Goal: Task Accomplishment & Management: Manage account settings

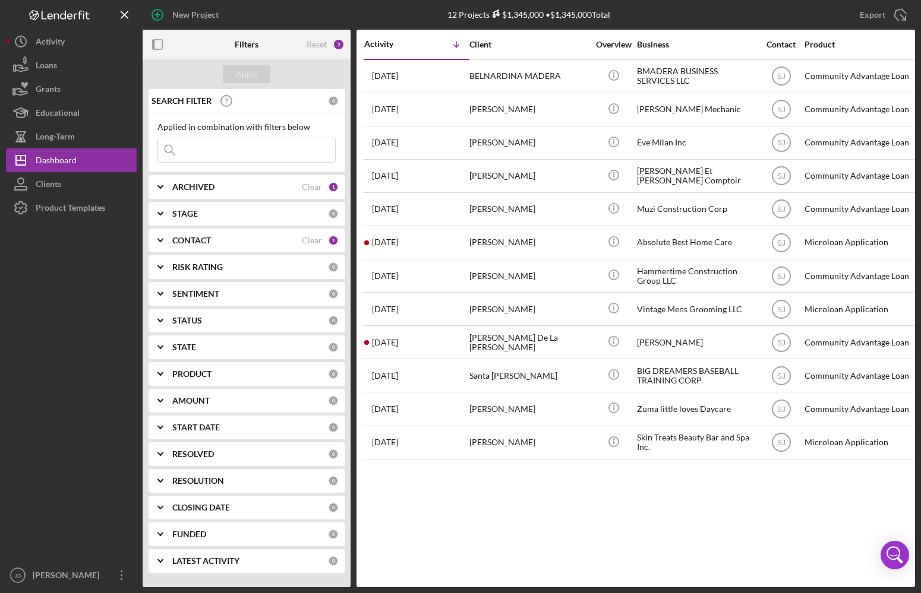
click at [157, 190] on icon "Icon/Expander" at bounding box center [161, 187] width 30 height 30
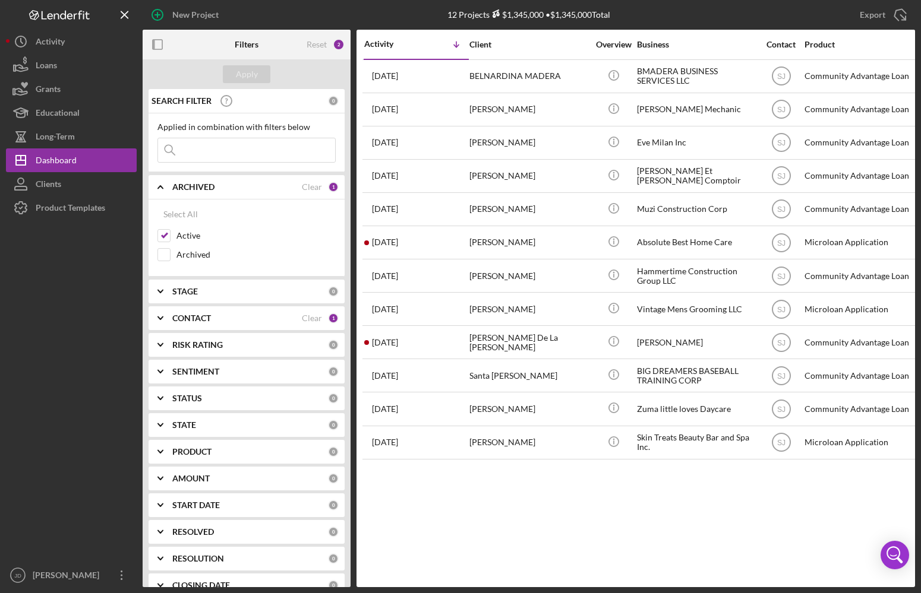
click at [162, 187] on icon "Icon/Expander" at bounding box center [161, 187] width 30 height 30
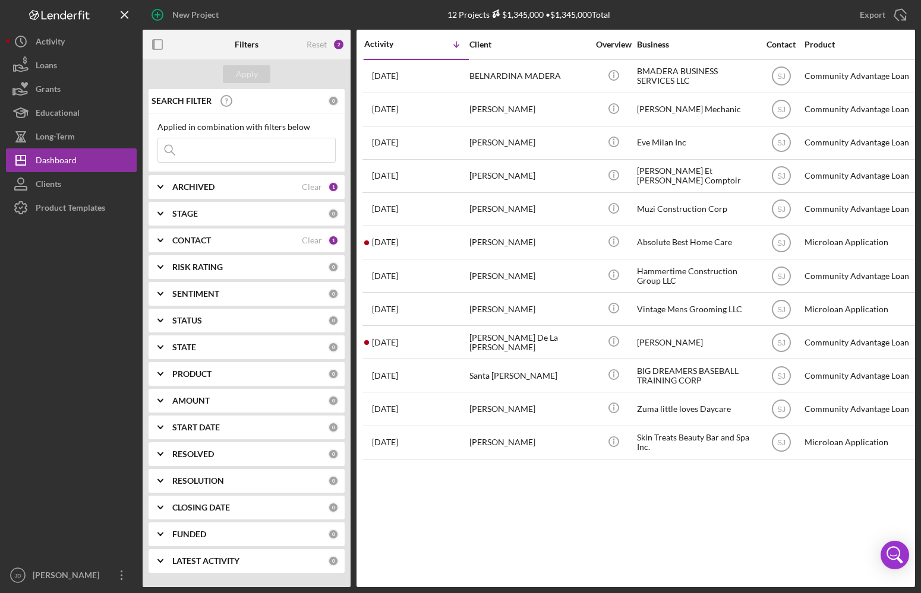
click at [162, 239] on polyline at bounding box center [160, 240] width 5 height 2
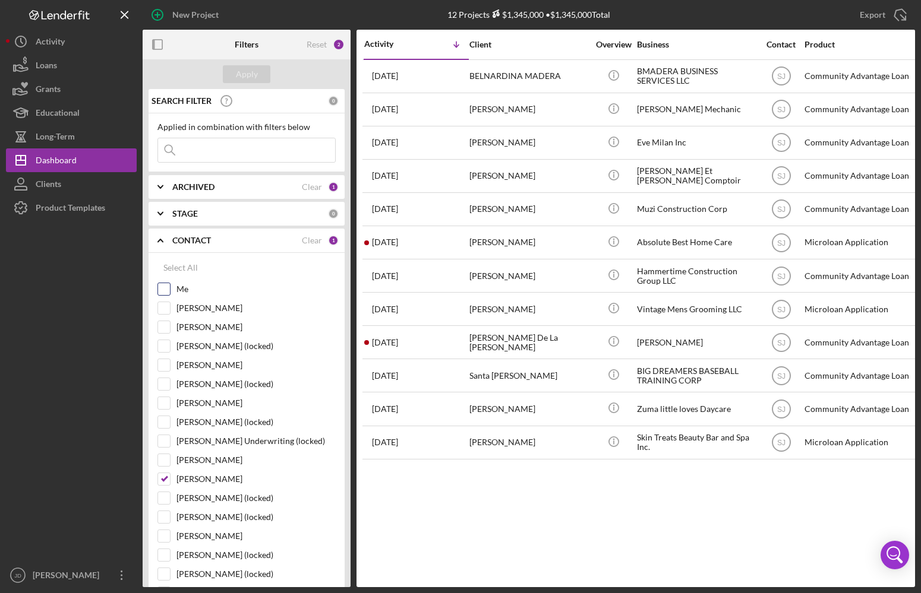
click at [164, 296] on div "Me" at bounding box center [246, 292] width 178 height 19
click at [163, 290] on input "Me" at bounding box center [164, 289] width 12 height 12
checkbox input "true"
click at [168, 476] on input "Shannon Jefferson" at bounding box center [164, 479] width 12 height 12
checkbox input "false"
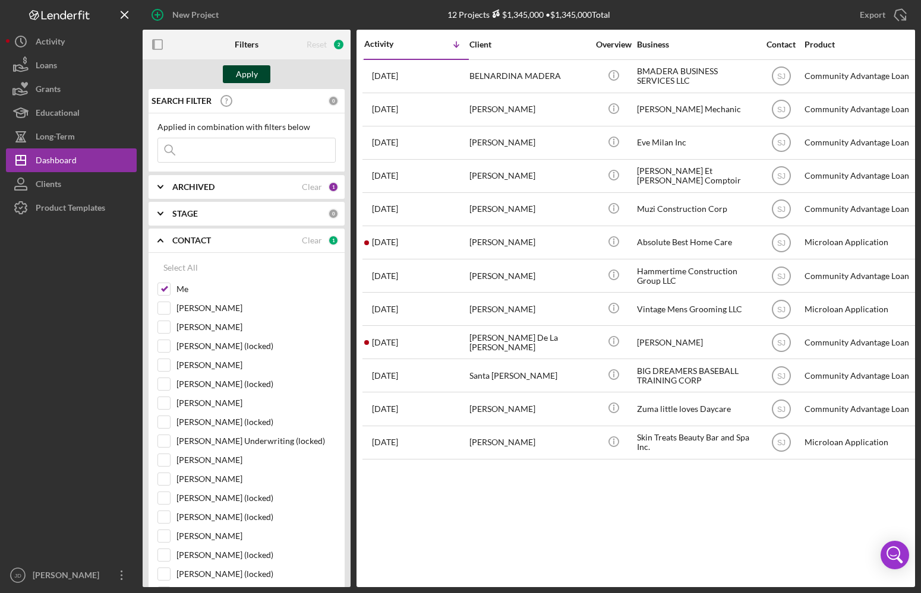
click at [253, 70] on div "Apply" at bounding box center [247, 74] width 22 height 18
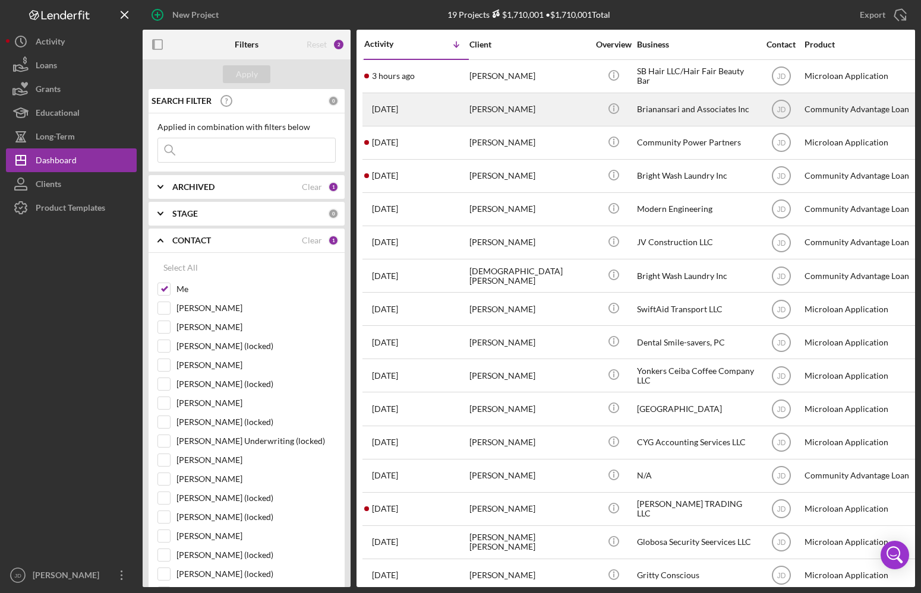
click at [485, 109] on div "[PERSON_NAME]" at bounding box center [528, 109] width 119 height 31
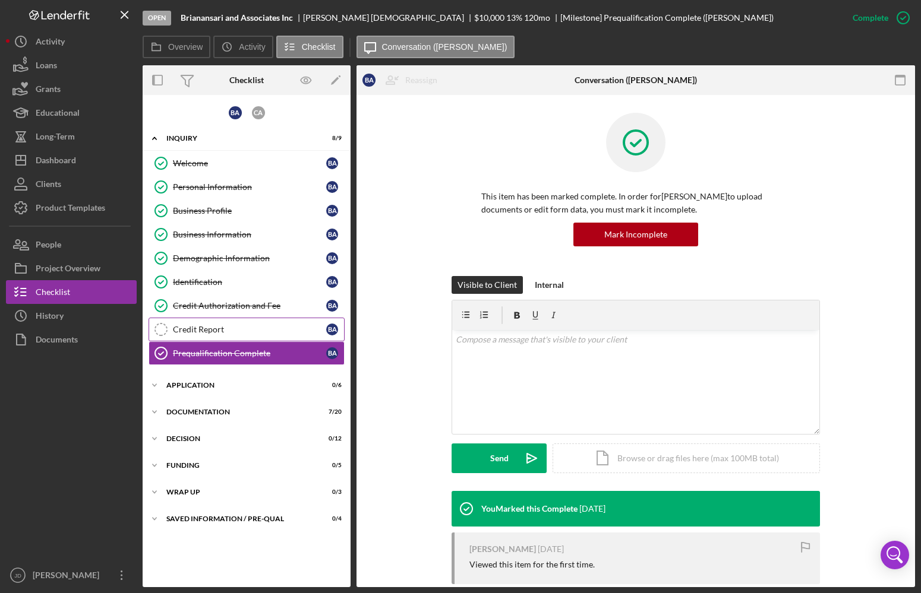
click at [207, 325] on div "Credit Report" at bounding box center [249, 330] width 153 height 10
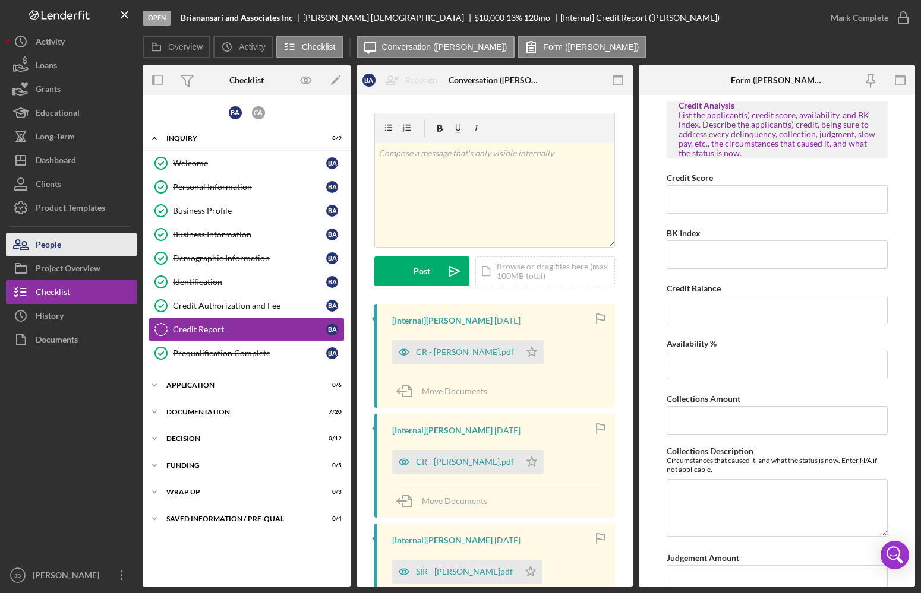
click at [43, 242] on div "People" at bounding box center [49, 246] width 26 height 27
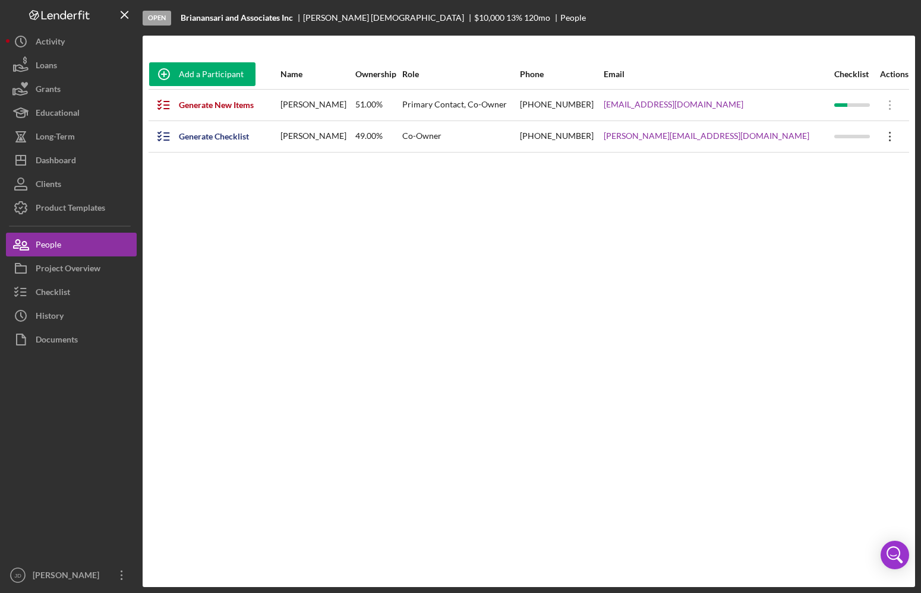
click at [721, 137] on icon "Icon/Overflow" at bounding box center [890, 137] width 30 height 30
click at [721, 138] on icon "Icon/Overflow" at bounding box center [890, 137] width 30 height 30
click at [217, 136] on div "Generate Checklist" at bounding box center [214, 137] width 70 height 24
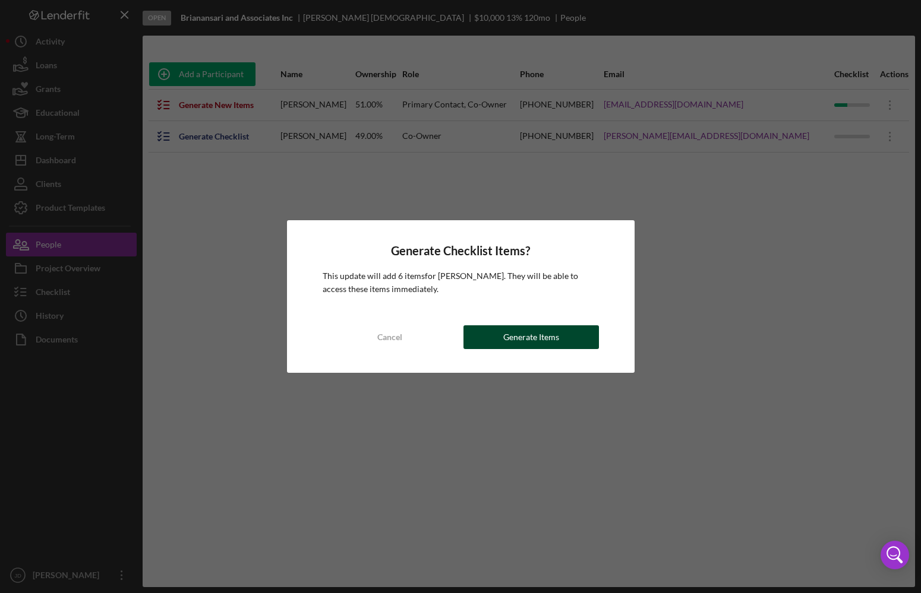
click at [523, 337] on div "Generate Items" at bounding box center [531, 338] width 56 height 24
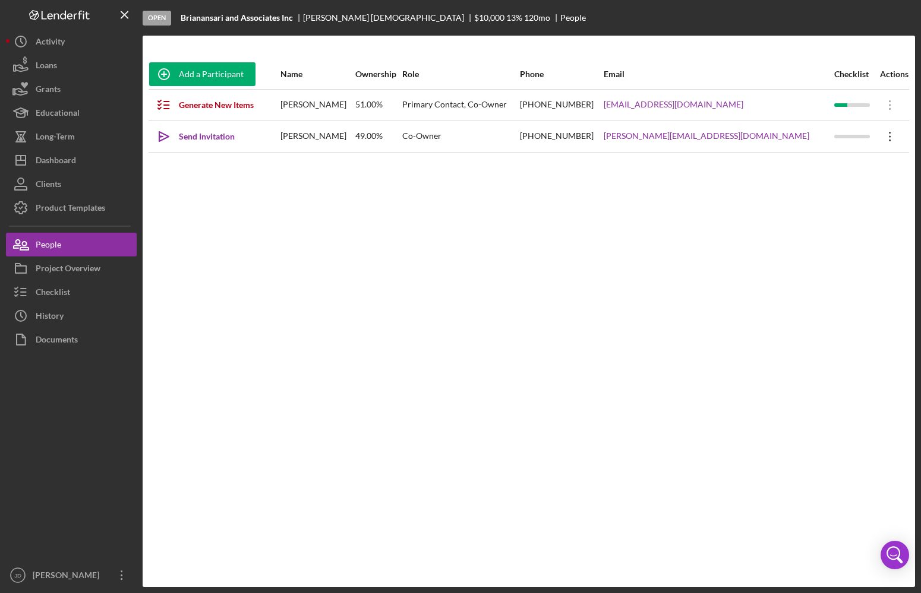
click at [721, 137] on icon at bounding box center [890, 137] width 2 height 10
click at [721, 163] on div "Icon/Edit Edit" at bounding box center [833, 168] width 131 height 24
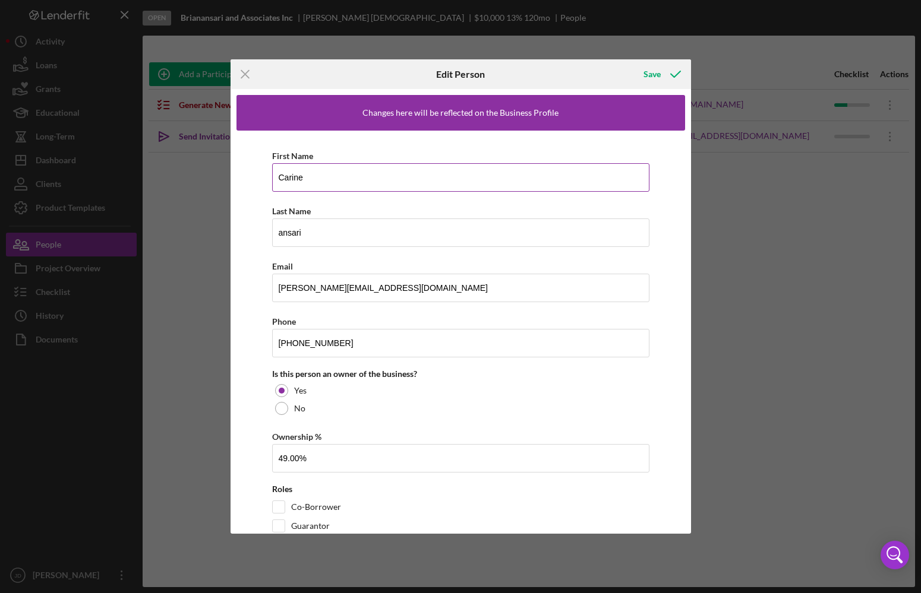
click at [291, 176] on input "Carine" at bounding box center [460, 177] width 377 height 29
type input "[PERSON_NAME]"
click at [286, 233] on input "ansari" at bounding box center [460, 233] width 377 height 29
type input "[DEMOGRAPHIC_DATA]"
click at [247, 231] on div "First Name Carline Last Name Ansari Email carline@bansarisolutions.com Phone (5…" at bounding box center [460, 344] width 449 height 426
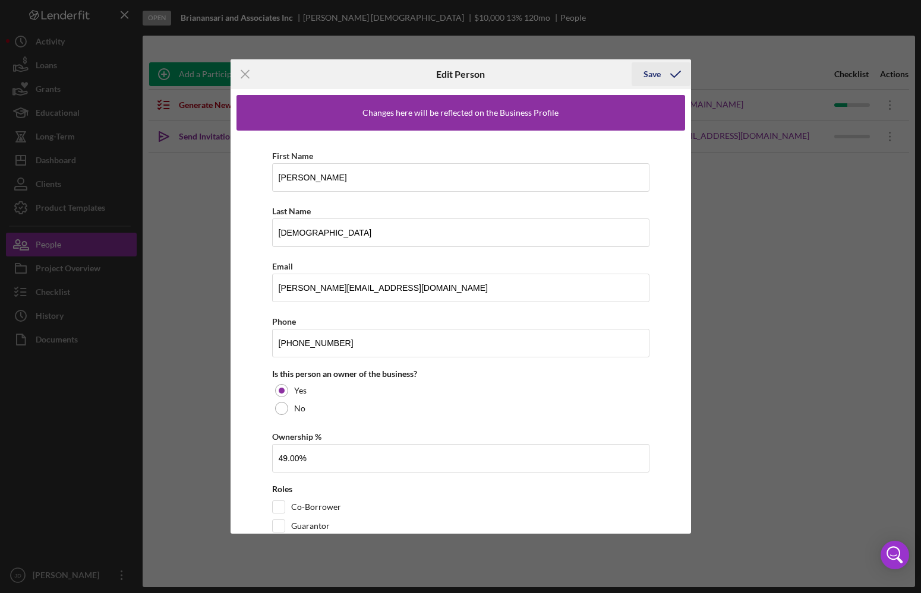
click at [643, 78] on div "Save" at bounding box center [651, 74] width 17 height 24
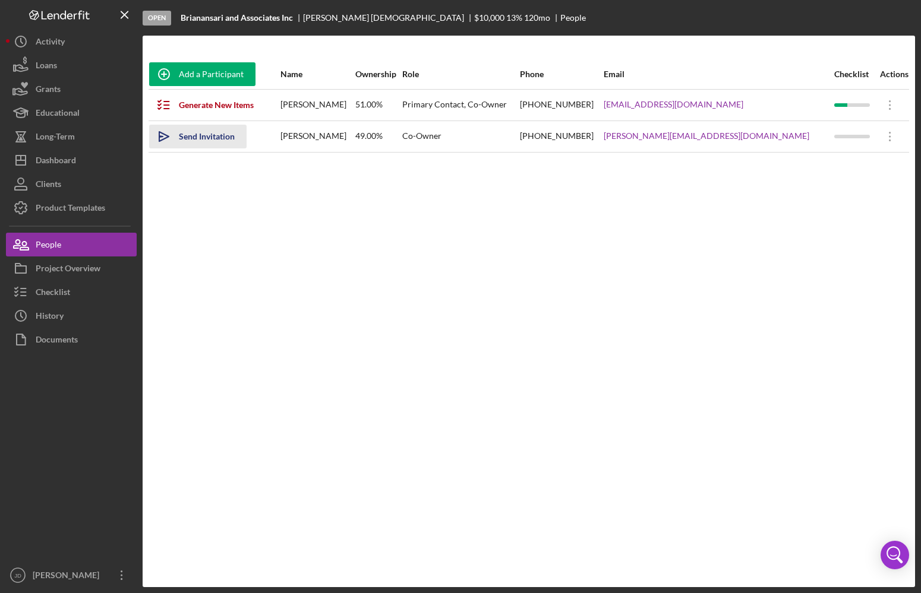
click at [223, 138] on div "Send Invitation" at bounding box center [207, 137] width 56 height 24
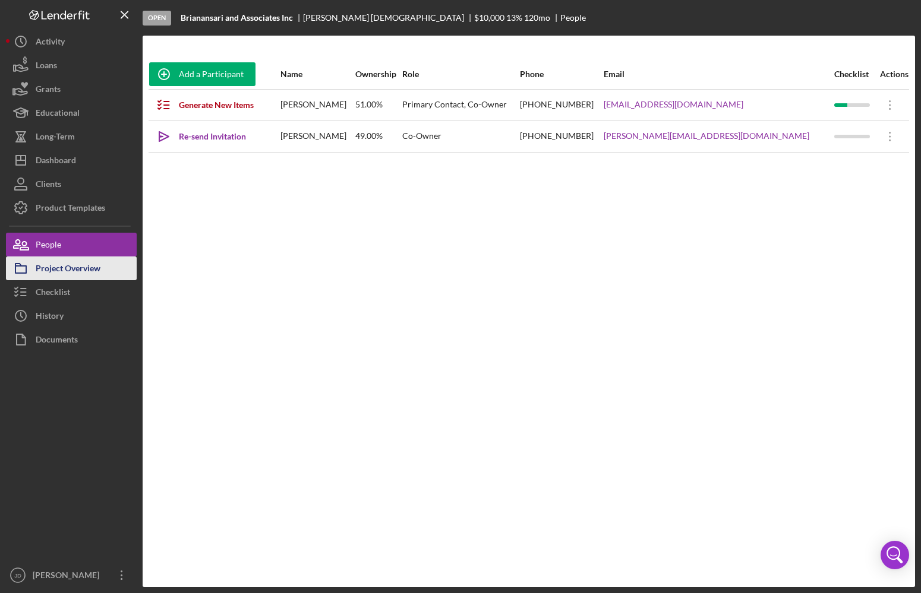
click at [61, 270] on div "Project Overview" at bounding box center [68, 270] width 65 height 27
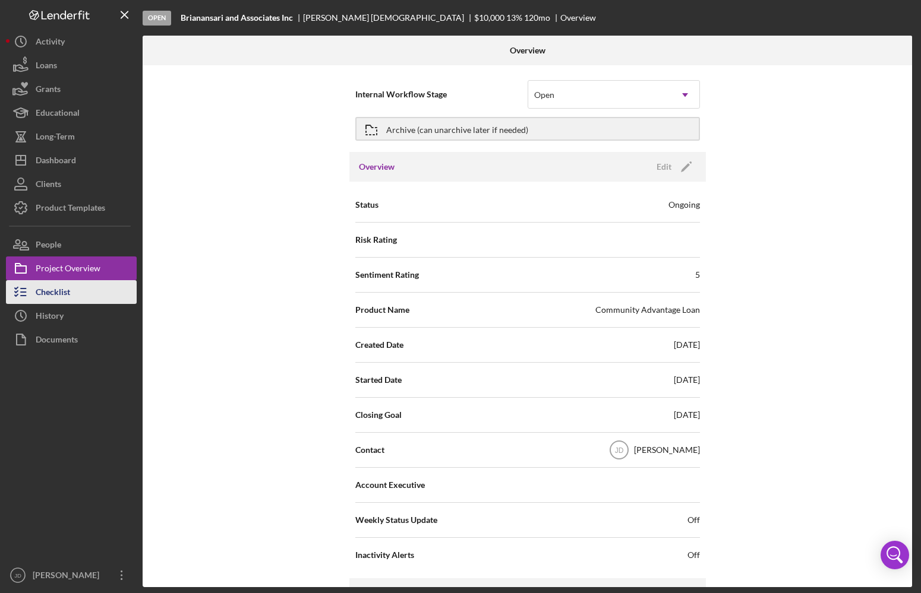
click at [53, 290] on div "Checklist" at bounding box center [53, 293] width 34 height 27
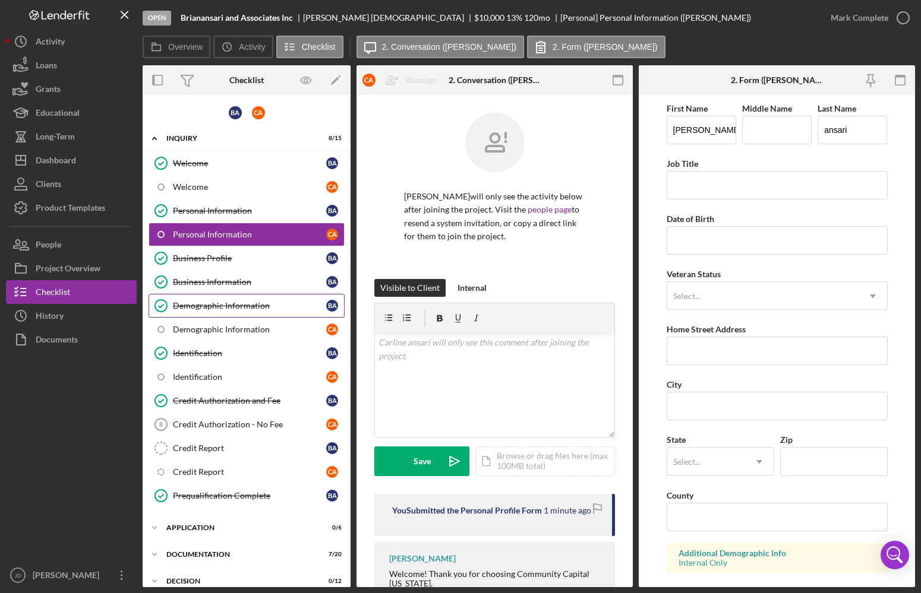
click at [219, 305] on div "Demographic Information" at bounding box center [249, 306] width 153 height 10
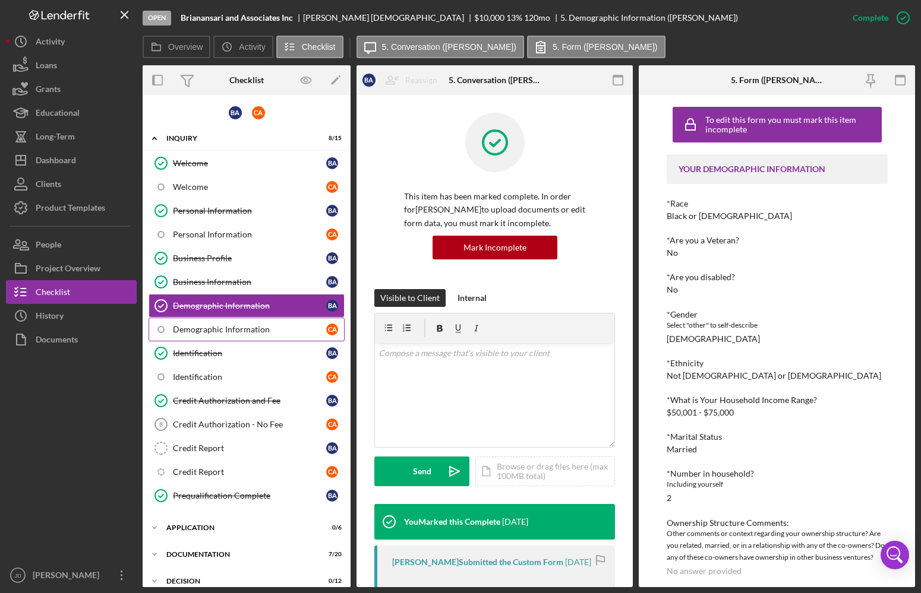
click at [223, 334] on link "Demographic Information C a" at bounding box center [247, 330] width 196 height 24
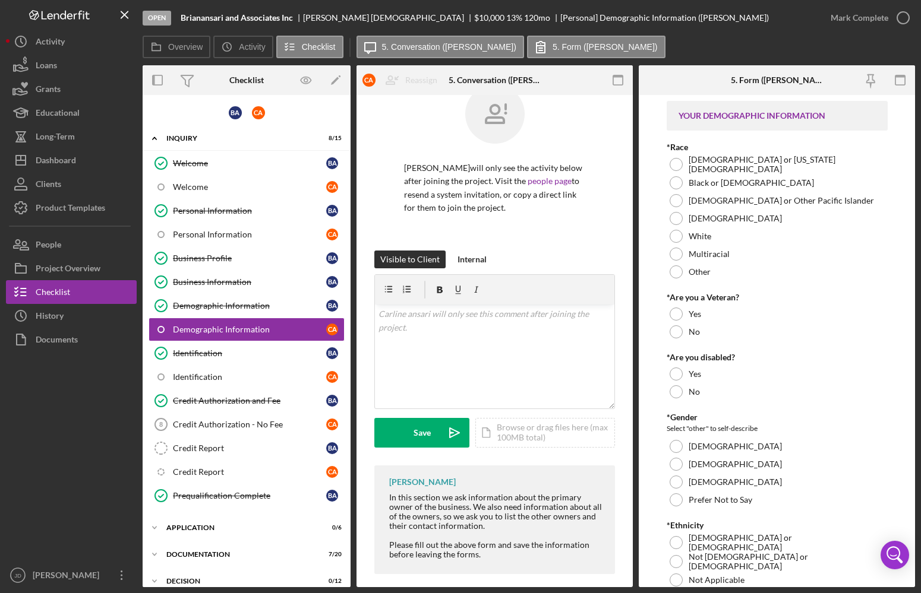
scroll to position [39, 0]
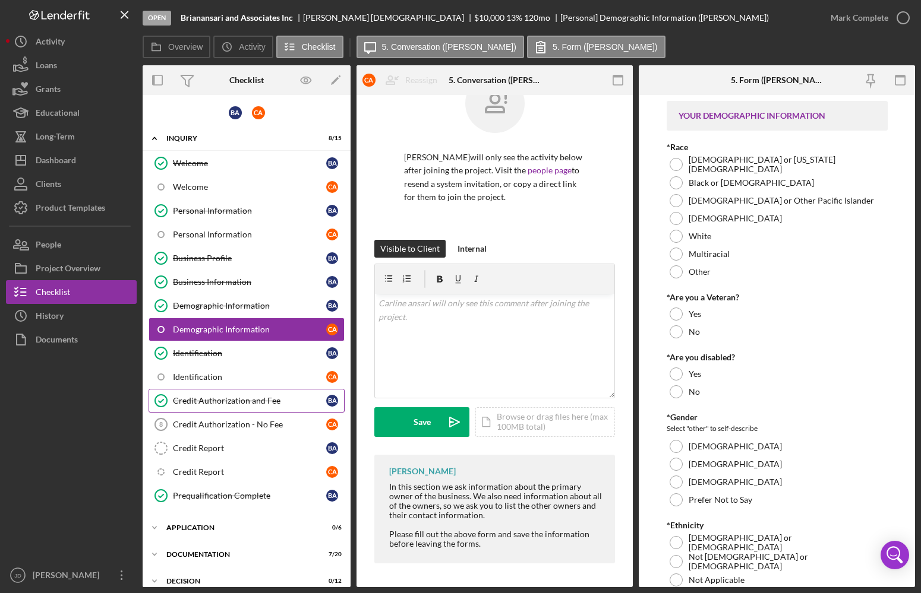
click at [226, 405] on div "Credit Authorization and Fee" at bounding box center [249, 401] width 153 height 10
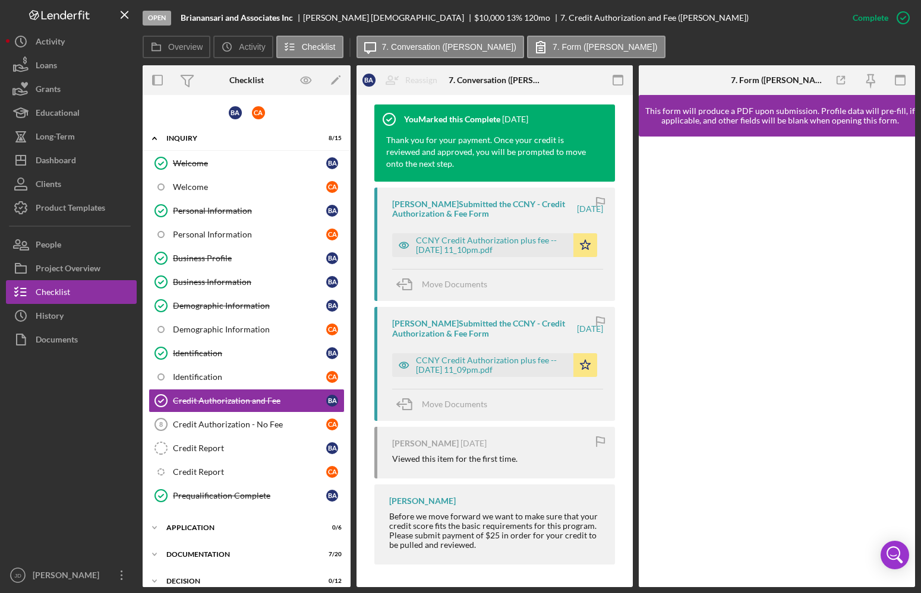
scroll to position [401, 0]
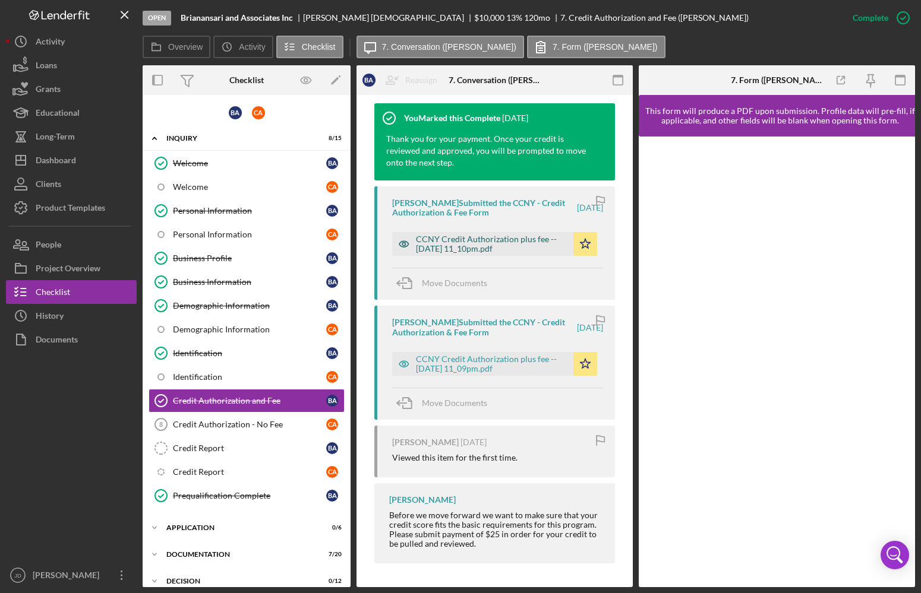
click at [473, 245] on div "CCNY Credit Authorization plus fee -- [DATE] 11_10pm.pdf" at bounding box center [491, 244] width 151 height 19
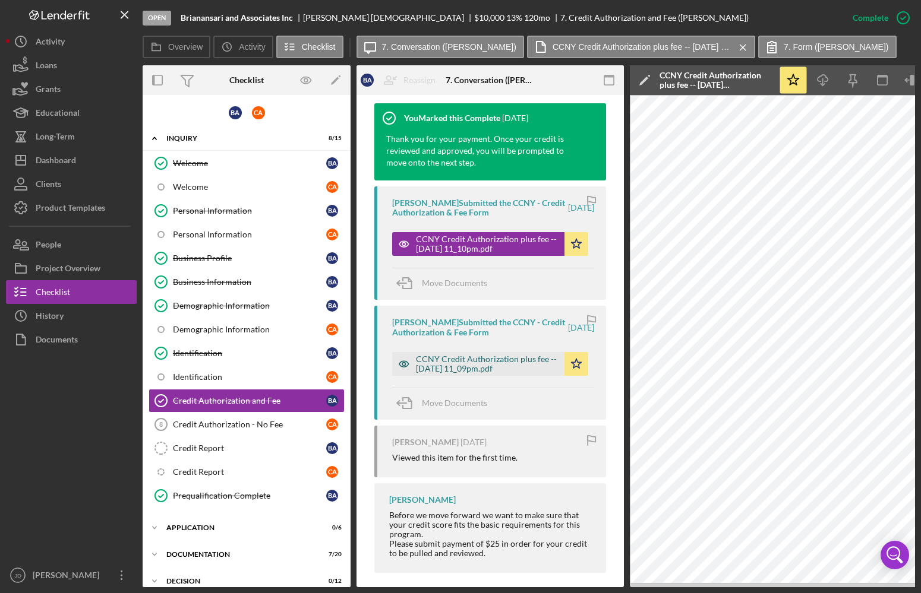
click at [471, 368] on div "CCNY Credit Authorization plus fee -- [DATE] 11_09pm.pdf" at bounding box center [487, 364] width 143 height 19
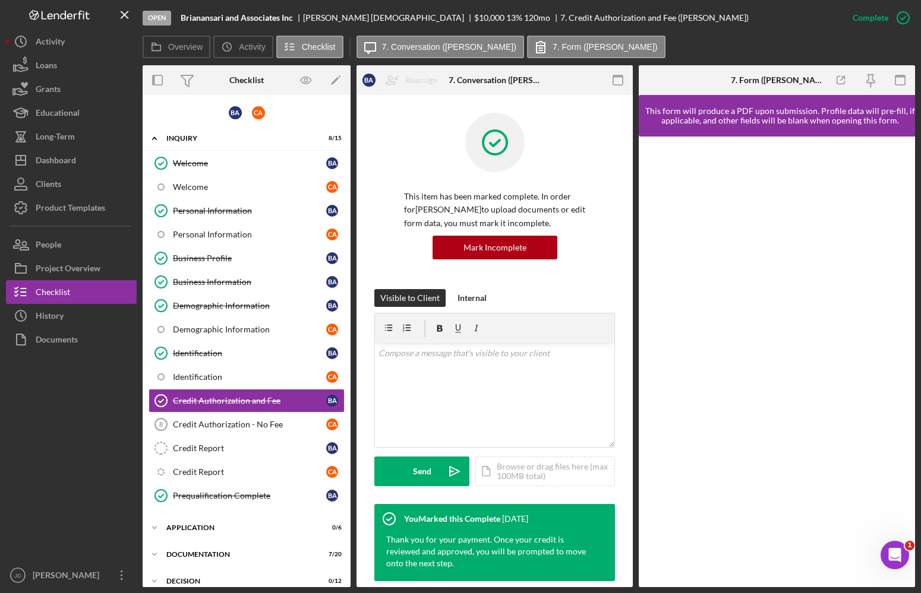
scroll to position [60, 0]
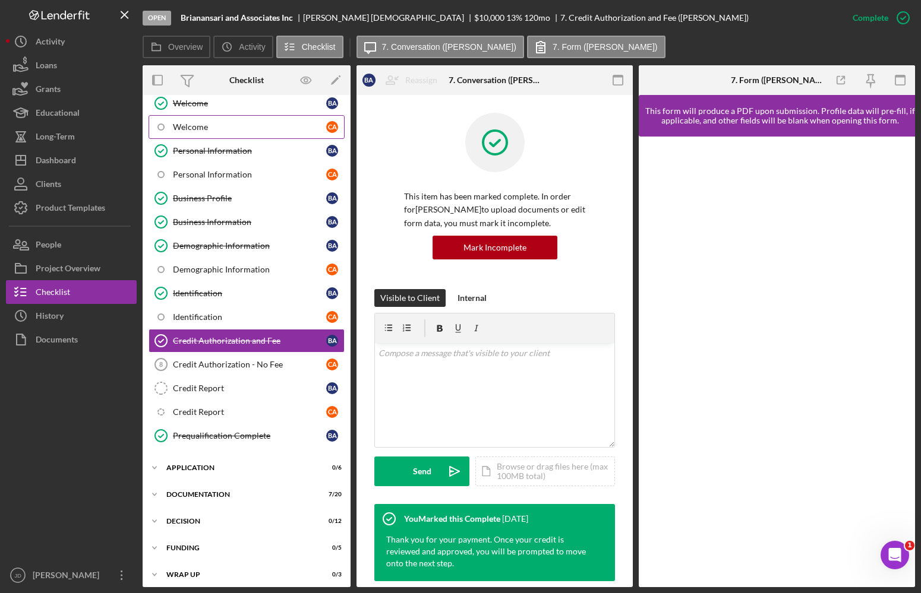
click at [202, 129] on div "Welcome" at bounding box center [249, 127] width 153 height 10
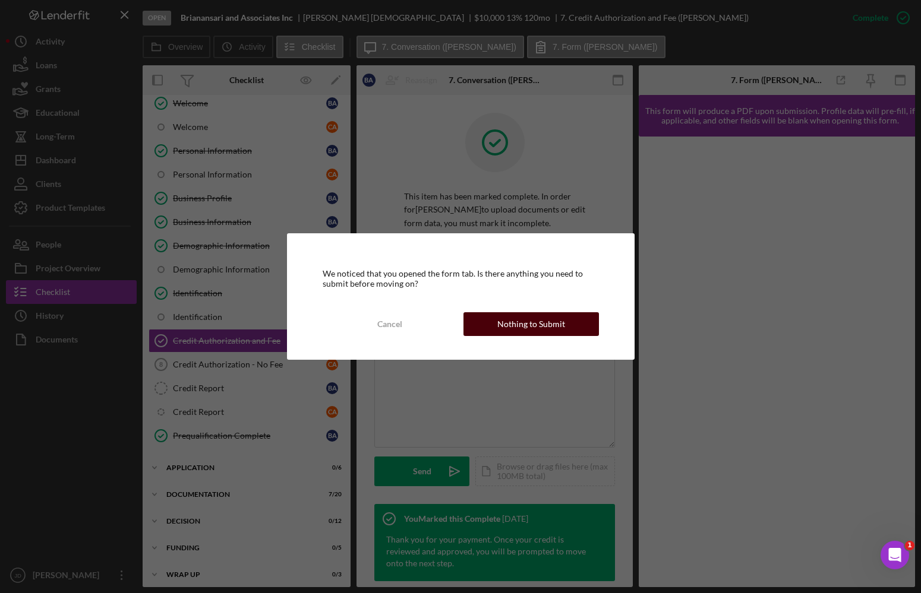
click at [499, 326] on div "Nothing to Submit" at bounding box center [531, 324] width 68 height 24
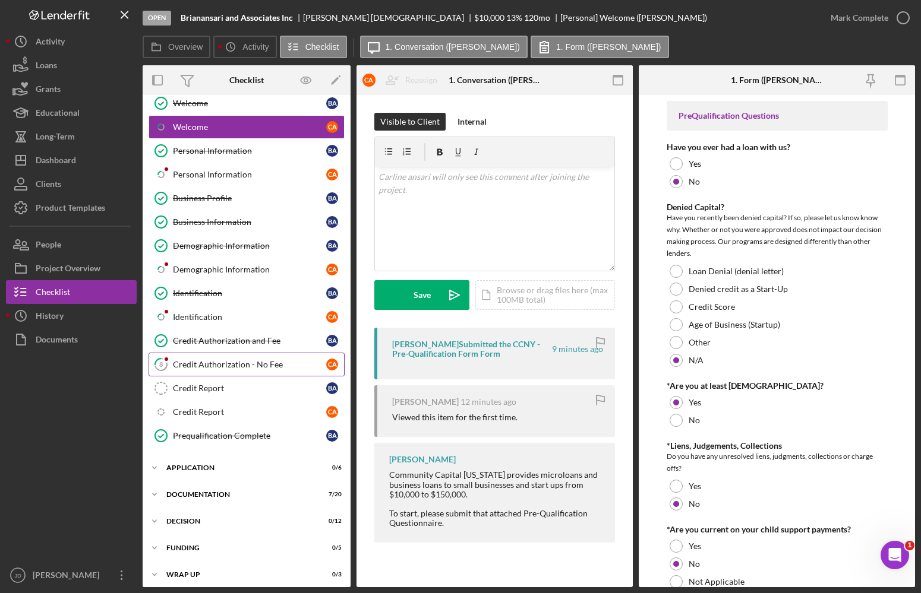
click at [247, 366] on div "Credit Authorization - No Fee" at bounding box center [249, 365] width 153 height 10
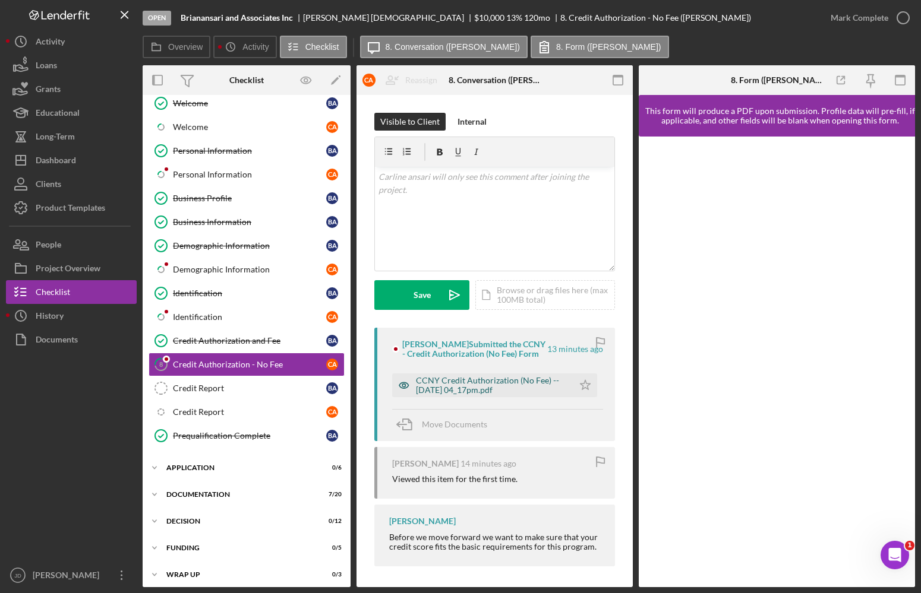
click at [476, 380] on div "CCNY Credit Authorization (No Fee) -- [DATE] 04_17pm.pdf" at bounding box center [491, 385] width 151 height 19
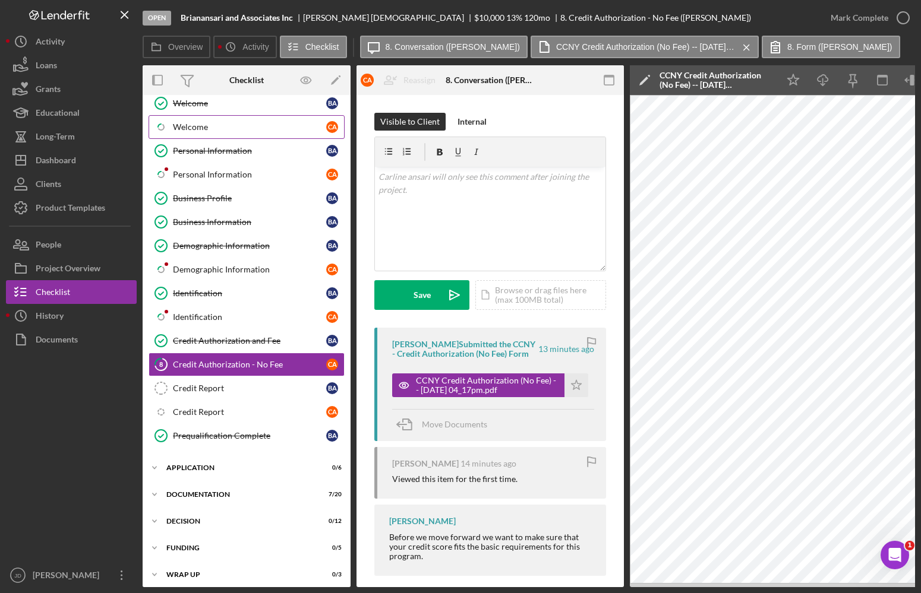
click at [198, 124] on div "Welcome" at bounding box center [249, 127] width 153 height 10
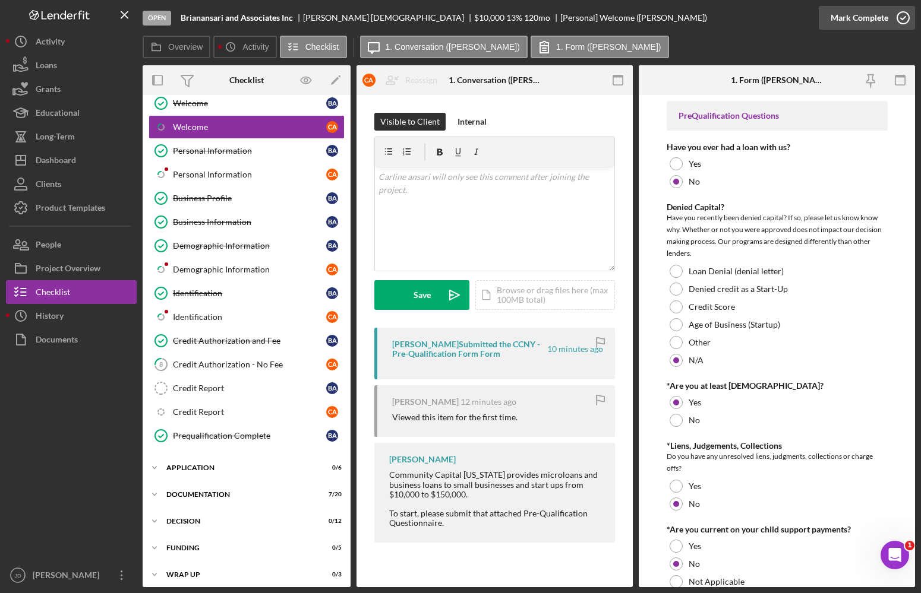
click at [904, 19] on icon "button" at bounding box center [903, 18] width 30 height 30
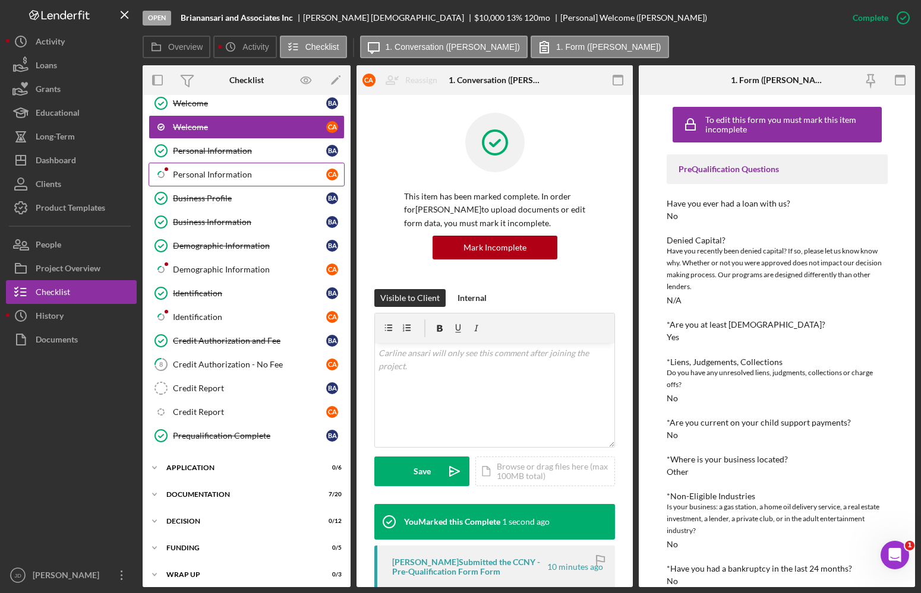
click at [226, 178] on div "Personal Information" at bounding box center [249, 175] width 153 height 10
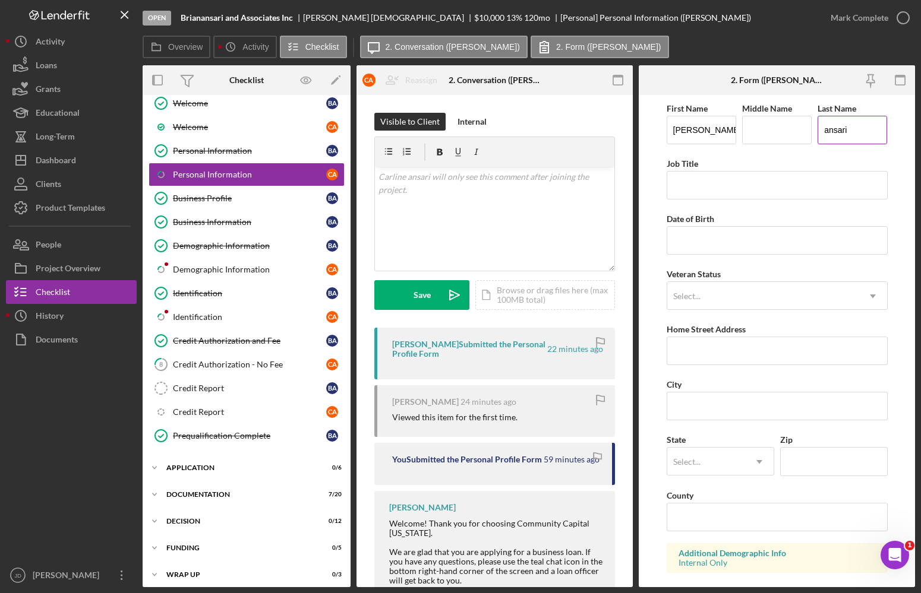
click at [827, 131] on input "ansari" at bounding box center [852, 130] width 70 height 29
type input "[DEMOGRAPHIC_DATA]"
click at [201, 123] on div "Welcome" at bounding box center [249, 127] width 153 height 10
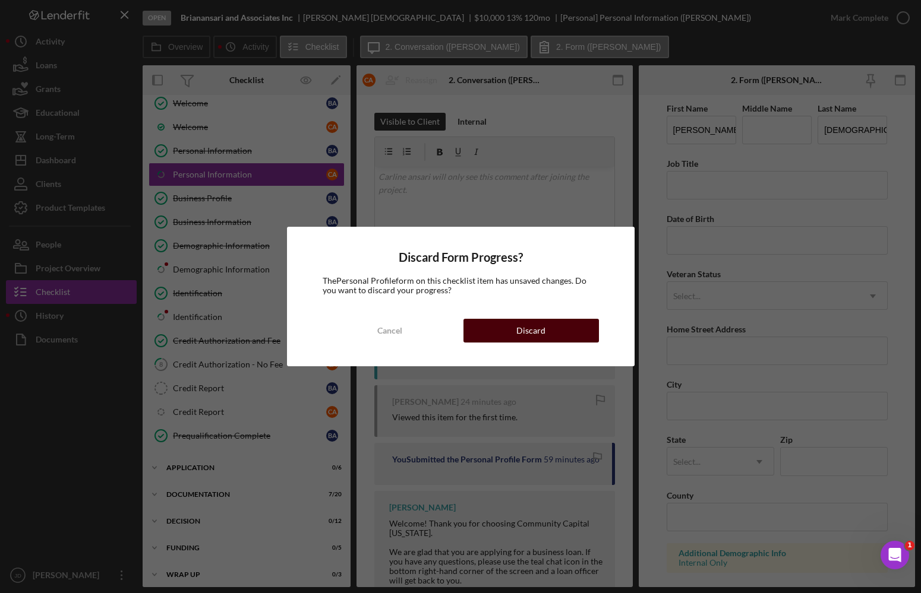
click at [539, 336] on div "Discard" at bounding box center [530, 331] width 29 height 24
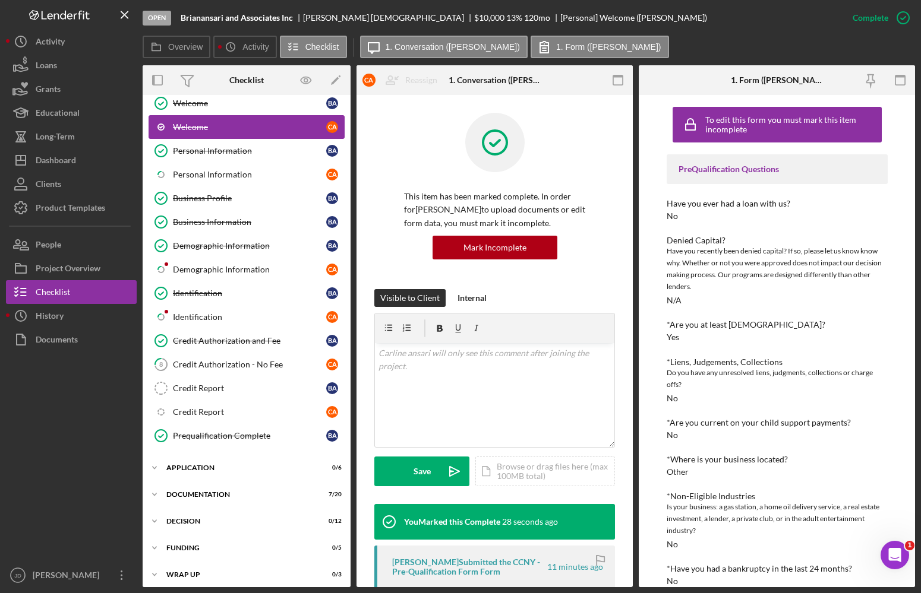
click at [192, 122] on div "Welcome" at bounding box center [249, 127] width 153 height 10
click at [228, 171] on div "Personal Information" at bounding box center [249, 175] width 153 height 10
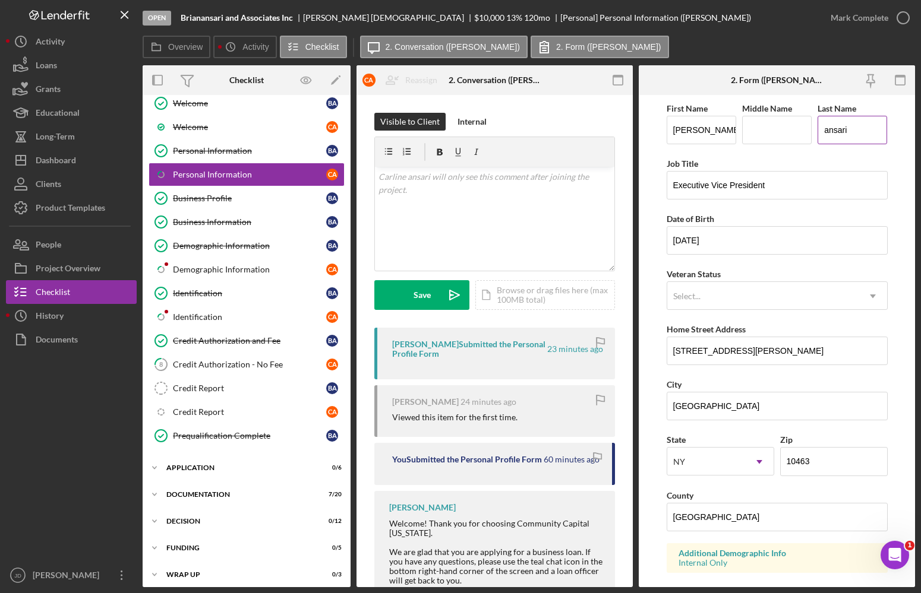
click at [825, 130] on input "ansari" at bounding box center [852, 130] width 70 height 29
type input "[DEMOGRAPHIC_DATA]"
click at [908, 18] on icon "button" at bounding box center [903, 18] width 30 height 30
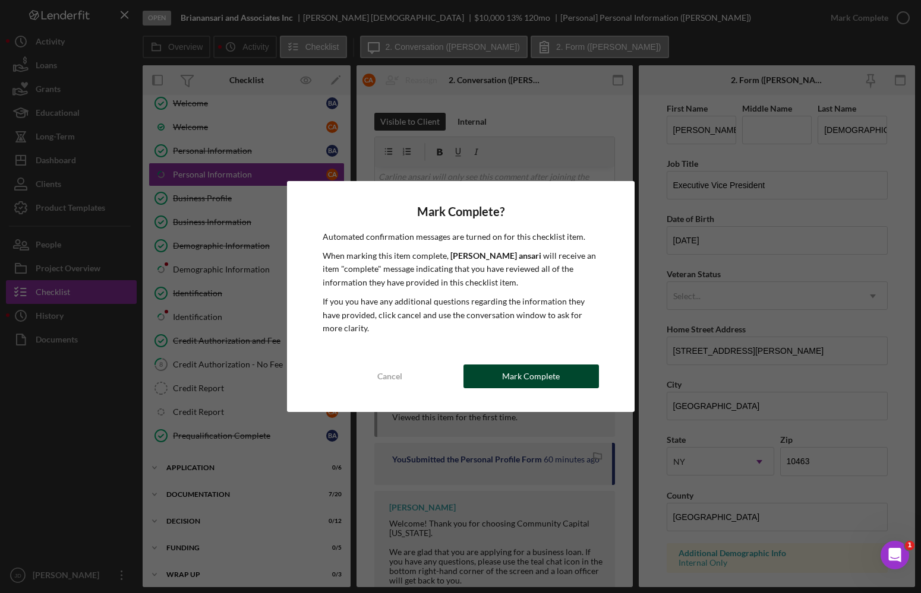
click at [560, 378] on button "Mark Complete" at bounding box center [530, 377] width 135 height 24
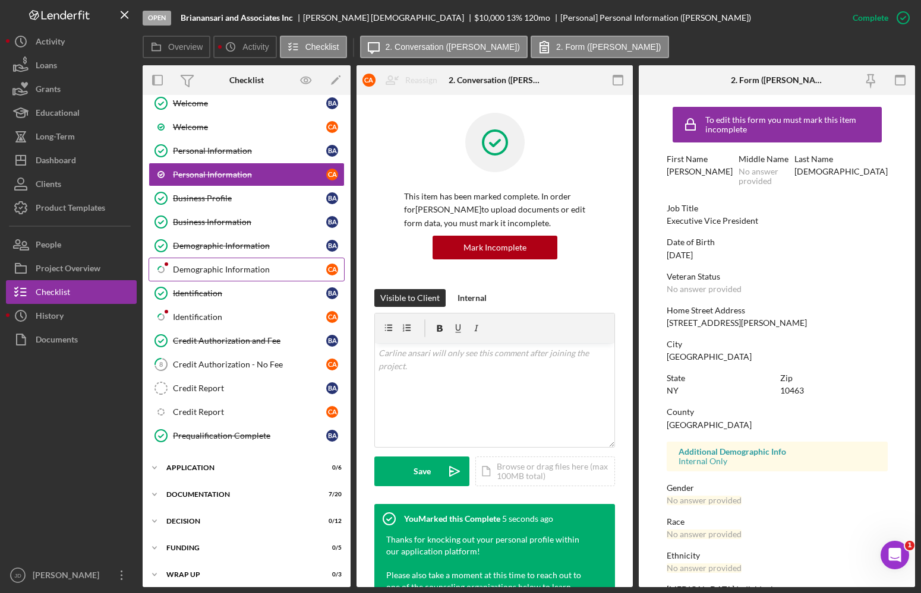
click at [216, 267] on div "Demographic Information" at bounding box center [249, 270] width 153 height 10
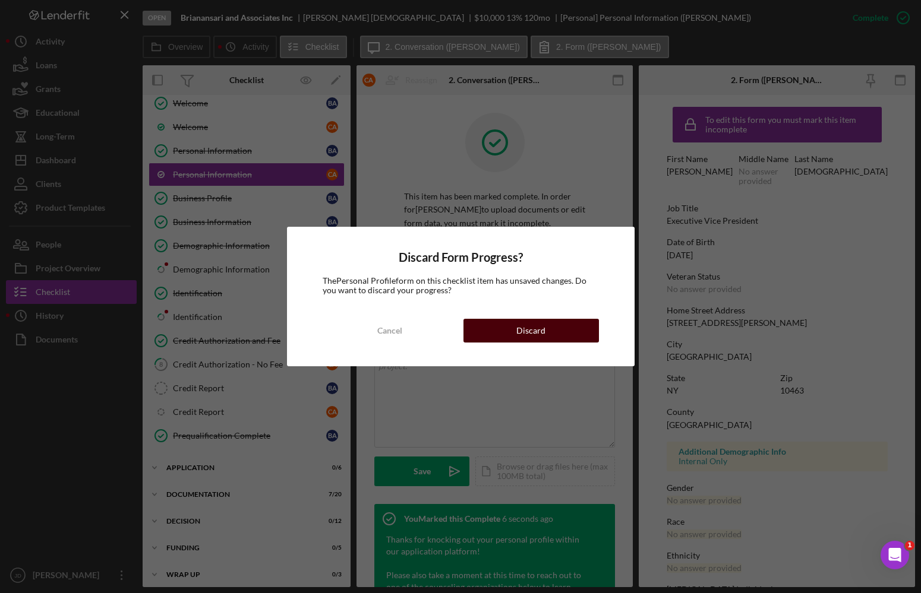
click at [519, 329] on div "Discard" at bounding box center [530, 331] width 29 height 24
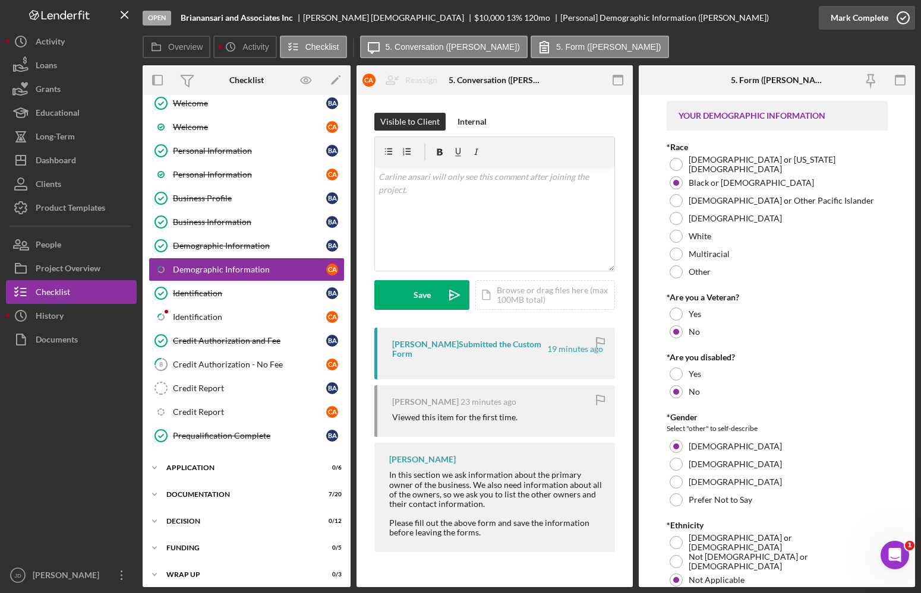
click at [901, 24] on circle "button" at bounding box center [903, 18] width 12 height 12
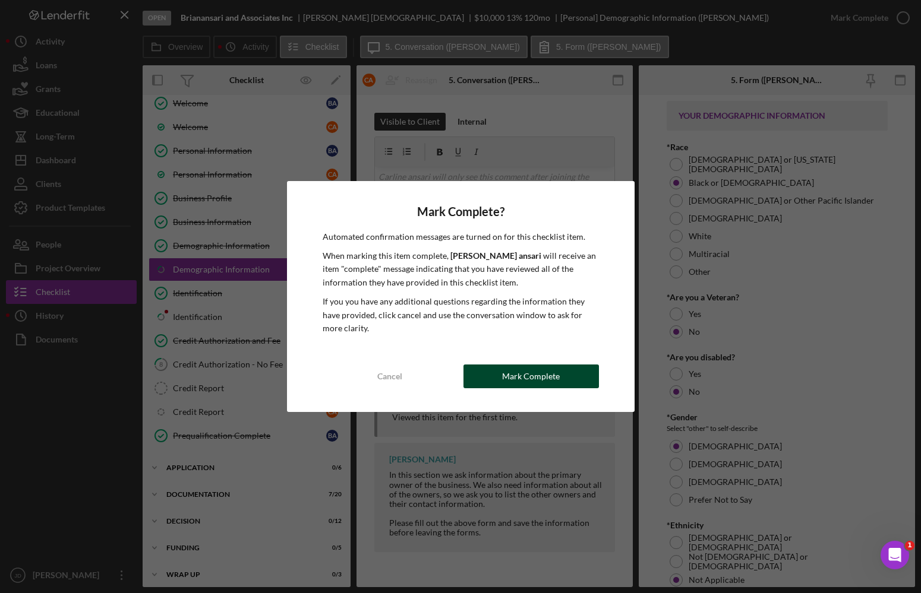
click at [501, 384] on button "Mark Complete" at bounding box center [530, 377] width 135 height 24
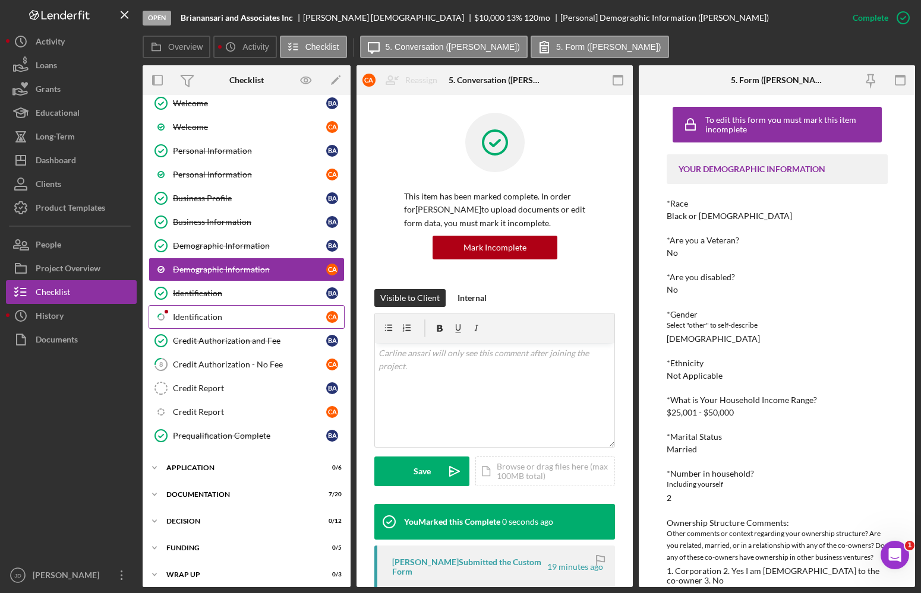
click at [216, 317] on div "Identification" at bounding box center [249, 317] width 153 height 10
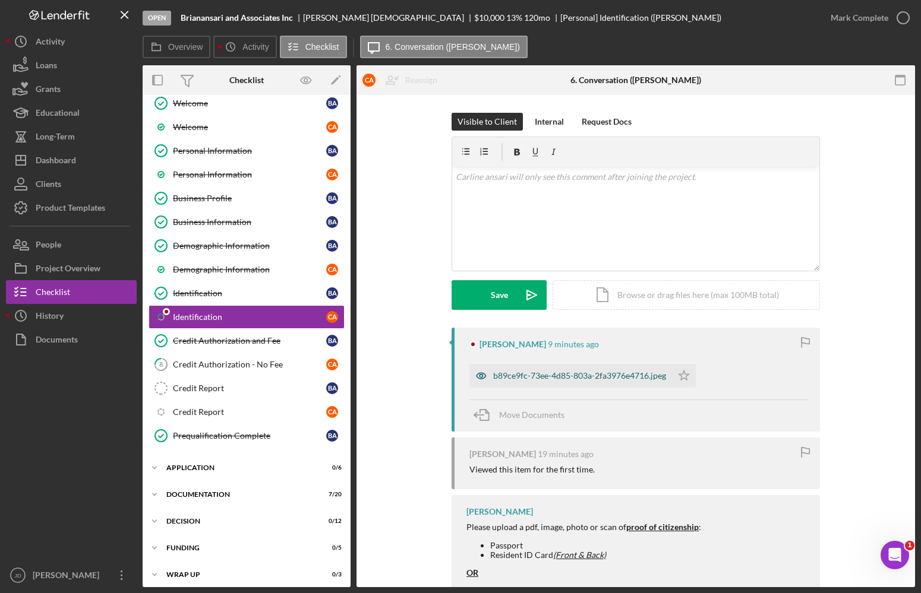
click at [593, 378] on div "b89ce9fc-73ee-4d85-803a-2fa3976e4716.jpeg" at bounding box center [579, 376] width 173 height 10
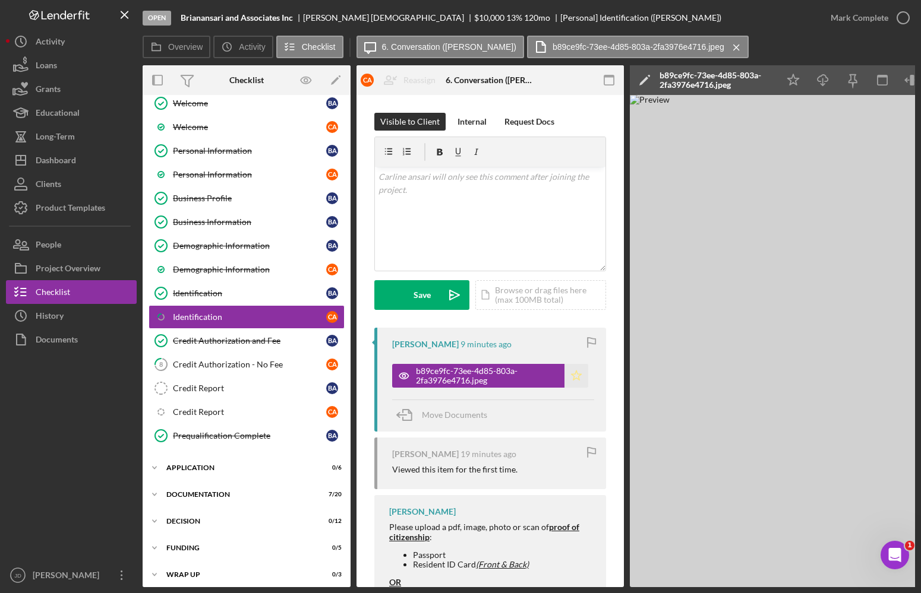
click at [579, 374] on icon "Icon/Star" at bounding box center [576, 376] width 24 height 24
click at [901, 14] on icon "button" at bounding box center [903, 18] width 30 height 30
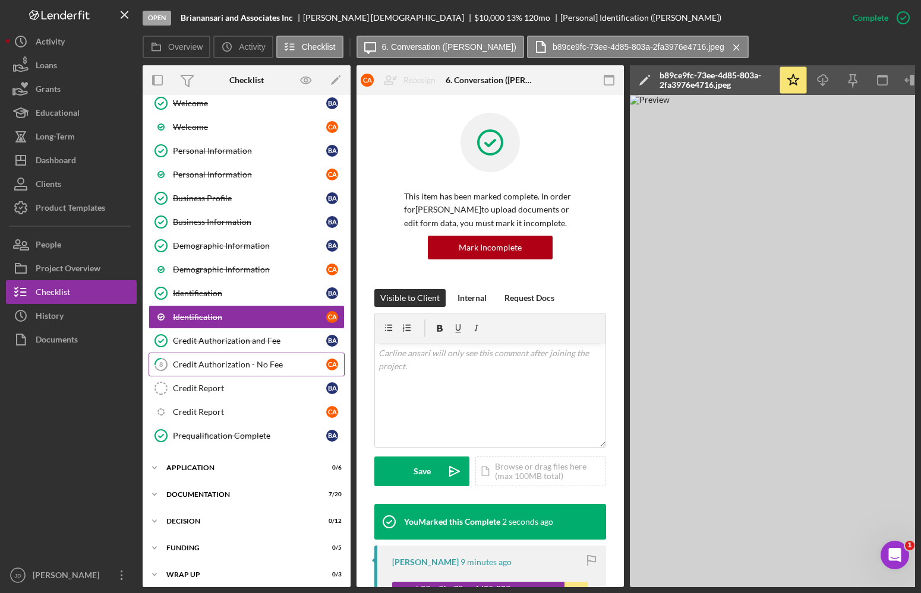
click at [241, 362] on div "Credit Authorization - No Fee" at bounding box center [249, 365] width 153 height 10
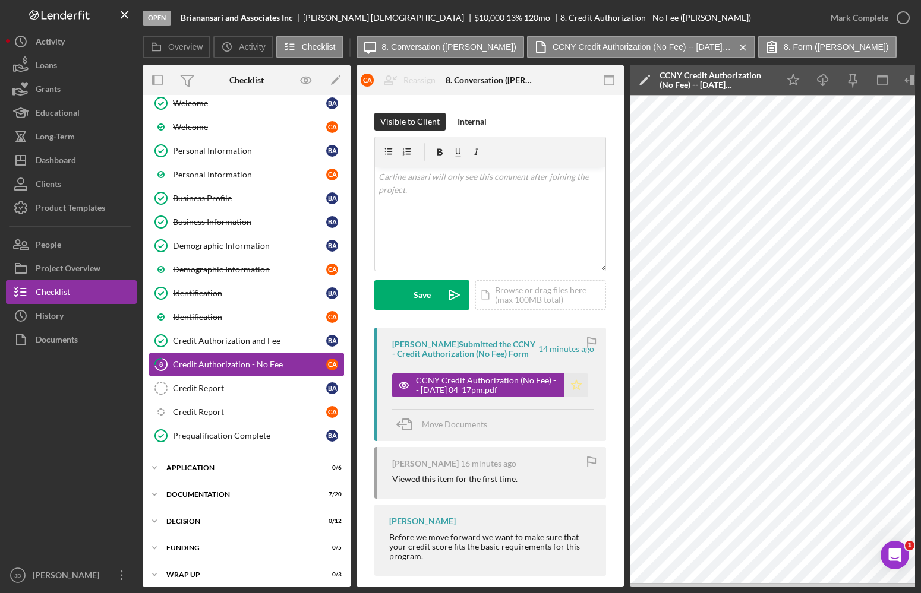
click at [578, 383] on icon "Icon/Star" at bounding box center [576, 386] width 24 height 24
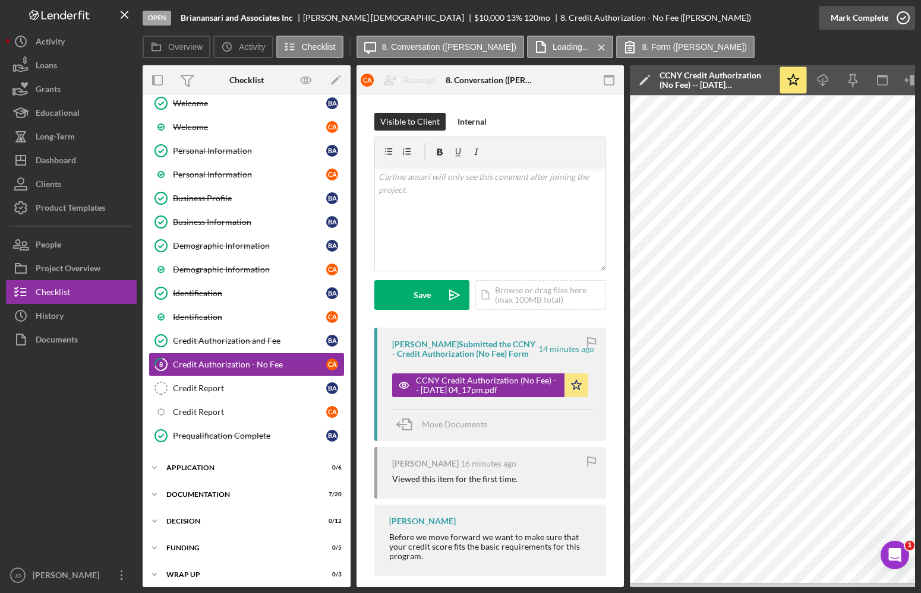
click at [898, 21] on icon "button" at bounding box center [903, 18] width 30 height 30
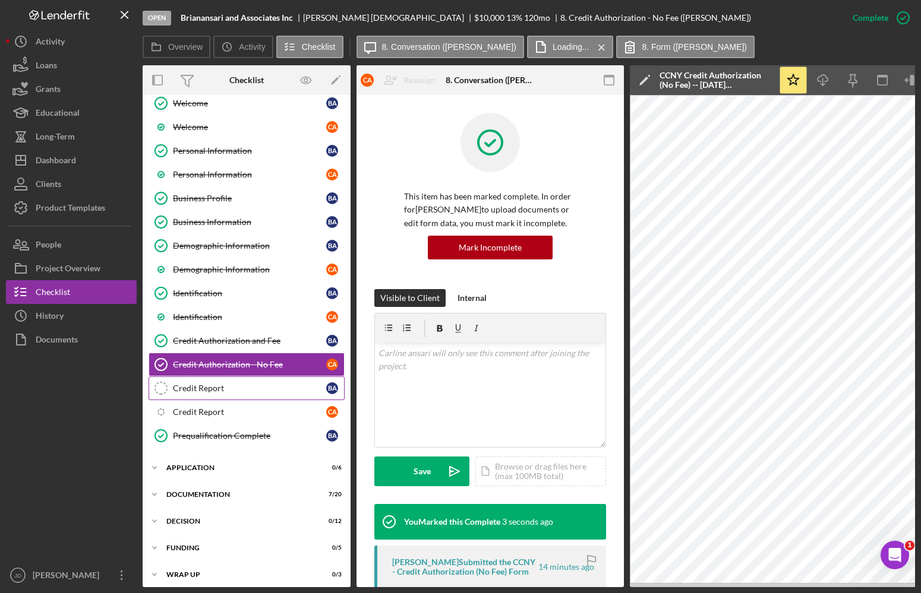
click at [211, 393] on div "Credit Report" at bounding box center [249, 389] width 153 height 10
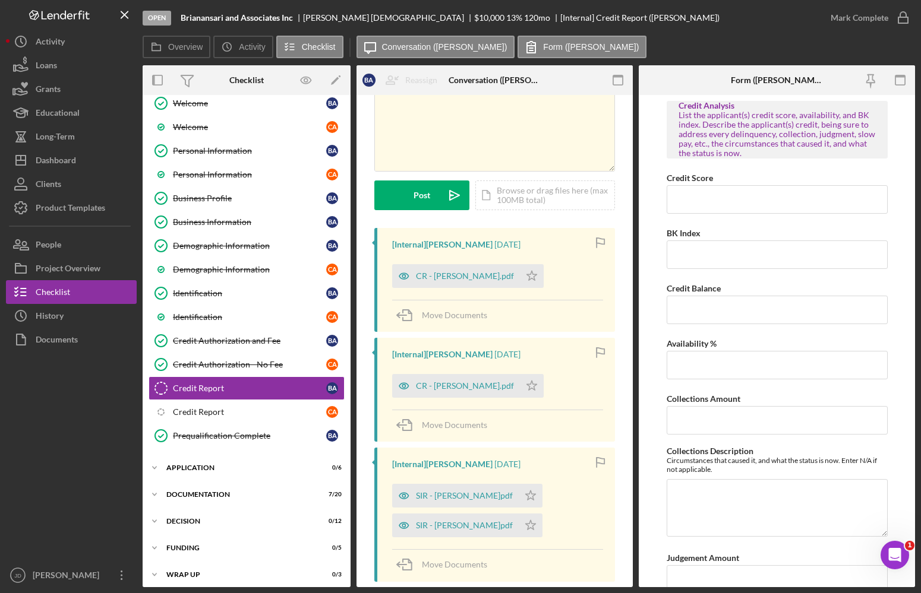
scroll to position [43, 0]
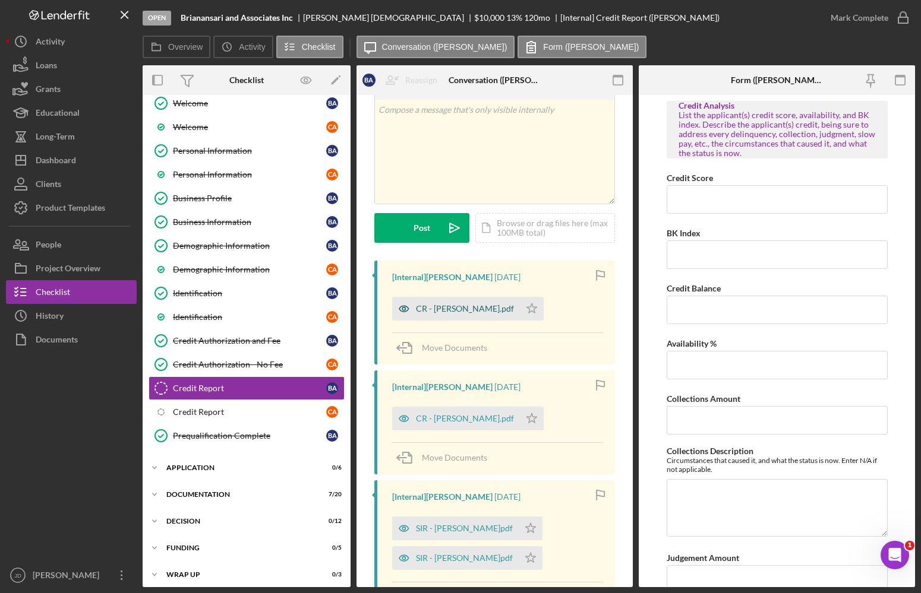
click at [462, 308] on div "CR - [PERSON_NAME].pdf" at bounding box center [465, 309] width 98 height 10
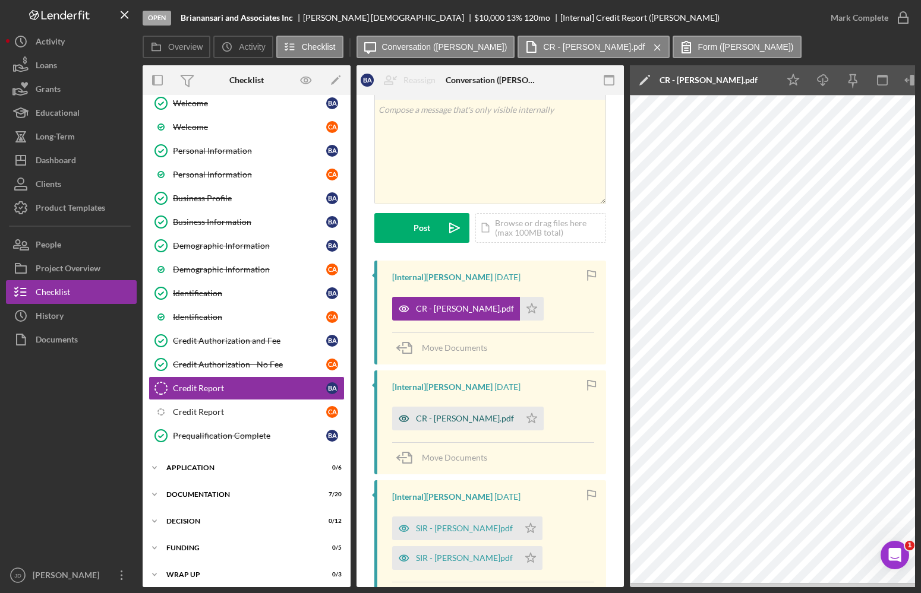
click at [449, 421] on div "CR - [PERSON_NAME].pdf" at bounding box center [465, 419] width 98 height 10
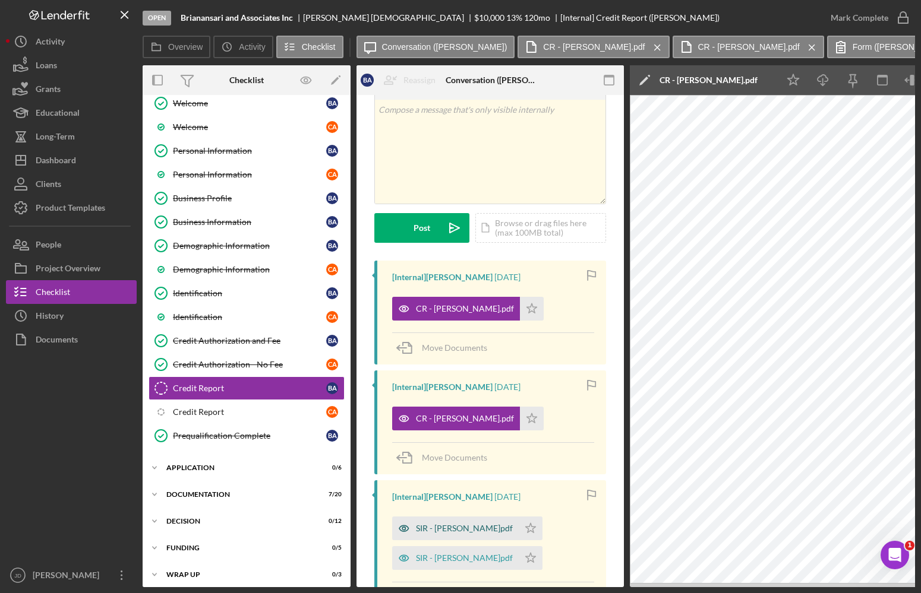
click at [440, 529] on div "SIR - [PERSON_NAME]pdf" at bounding box center [464, 529] width 97 height 10
click at [434, 560] on div "SIR - [PERSON_NAME]pdf" at bounding box center [464, 559] width 97 height 10
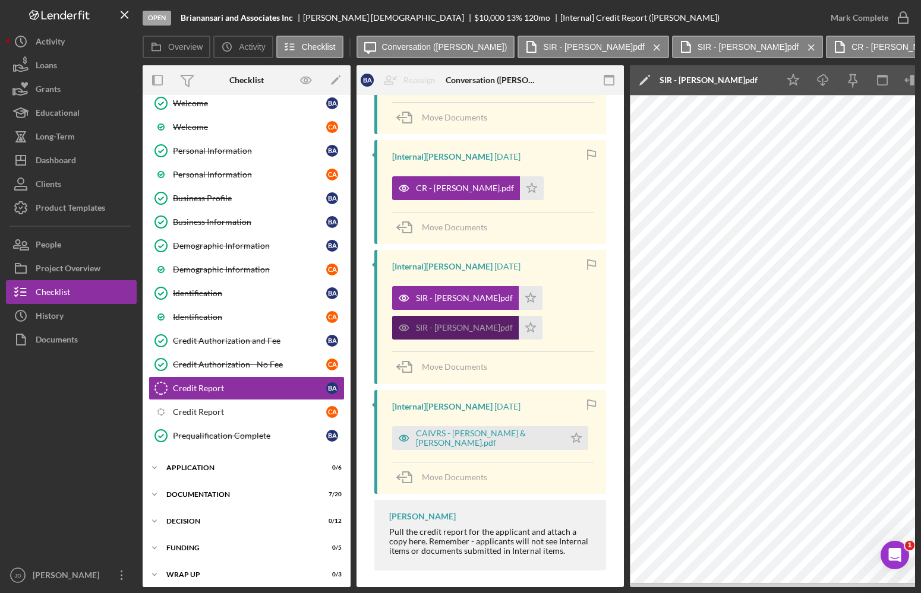
scroll to position [285, 0]
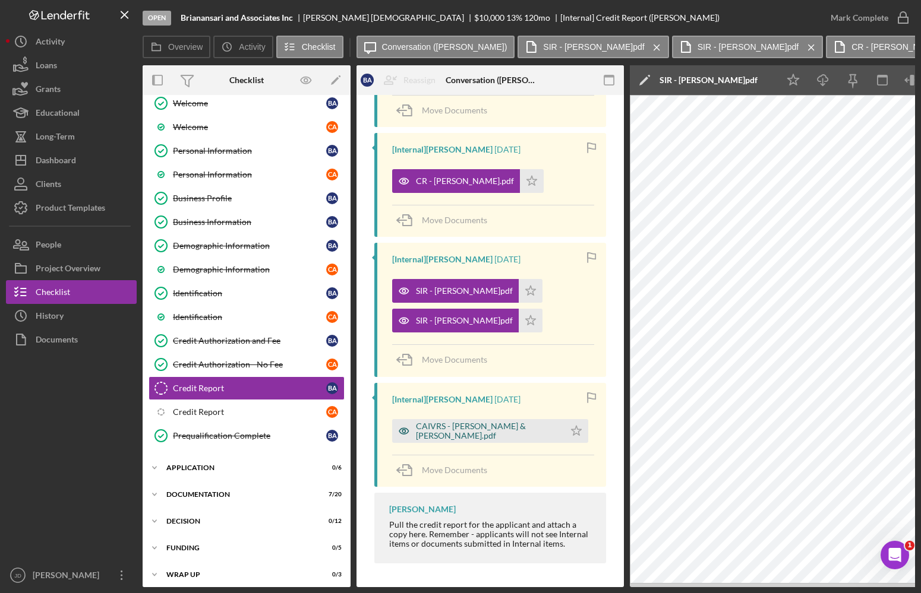
click at [447, 429] on div "CAIVRS - [PERSON_NAME] & [PERSON_NAME].pdf" at bounding box center [487, 431] width 143 height 19
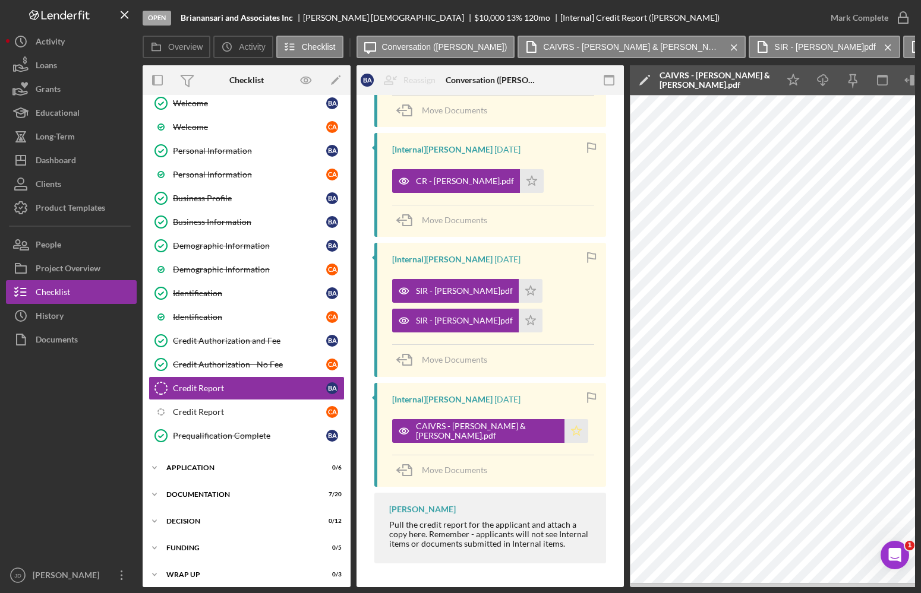
click at [571, 431] on polygon "button" at bounding box center [576, 431] width 10 height 10
drag, startPoint x: 494, startPoint y: 317, endPoint x: 495, endPoint y: 299, distance: 17.3
click at [519, 316] on icon "Icon/Star" at bounding box center [531, 321] width 24 height 24
click at [519, 292] on icon "Icon/Star" at bounding box center [531, 291] width 24 height 24
click at [520, 183] on icon "Icon/Star" at bounding box center [532, 181] width 24 height 24
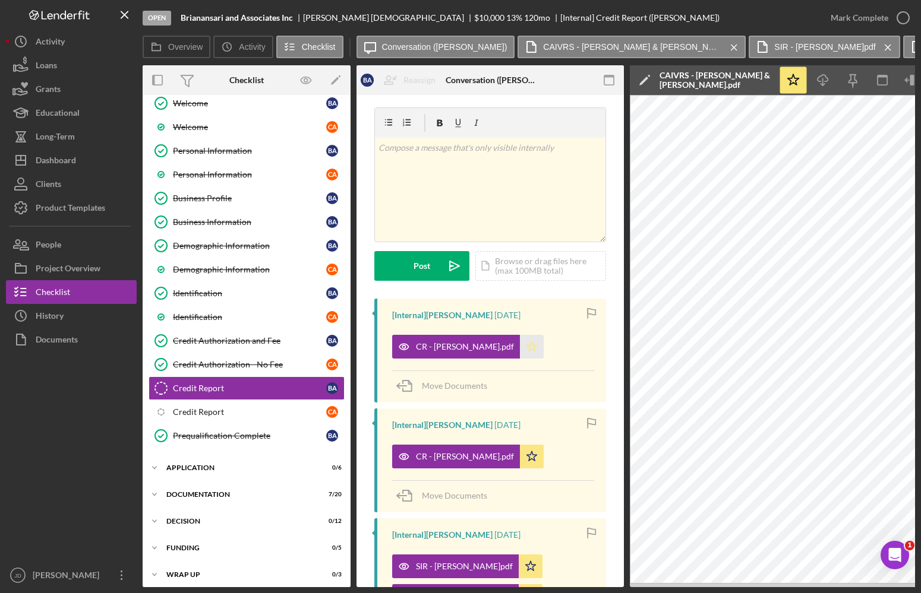
scroll to position [0, 0]
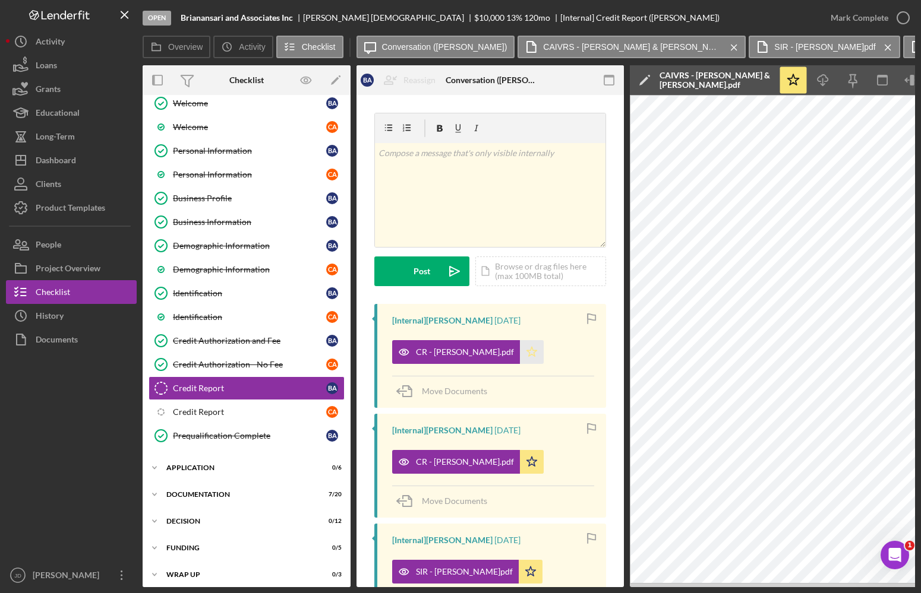
click at [521, 352] on icon "Icon/Star" at bounding box center [532, 352] width 24 height 24
click at [904, 21] on icon "button" at bounding box center [903, 18] width 30 height 30
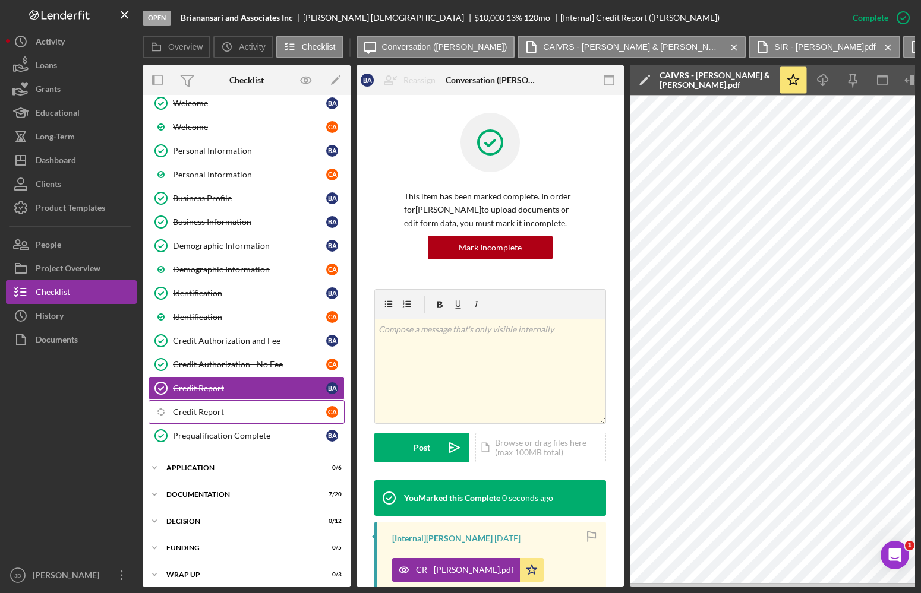
click at [241, 415] on div "Credit Report" at bounding box center [249, 413] width 153 height 10
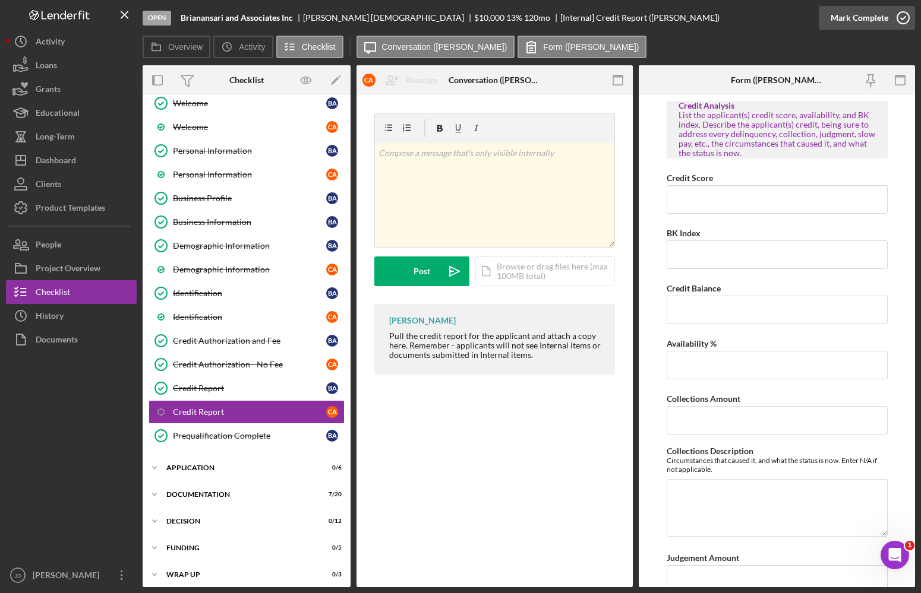
click at [898, 14] on icon "button" at bounding box center [903, 18] width 30 height 30
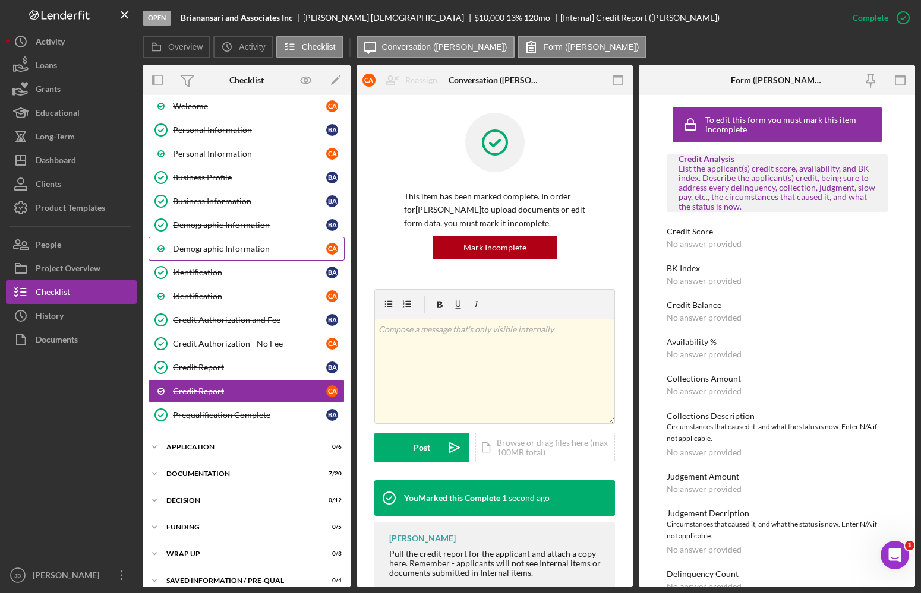
scroll to position [93, 0]
